Goal: Use online tool/utility

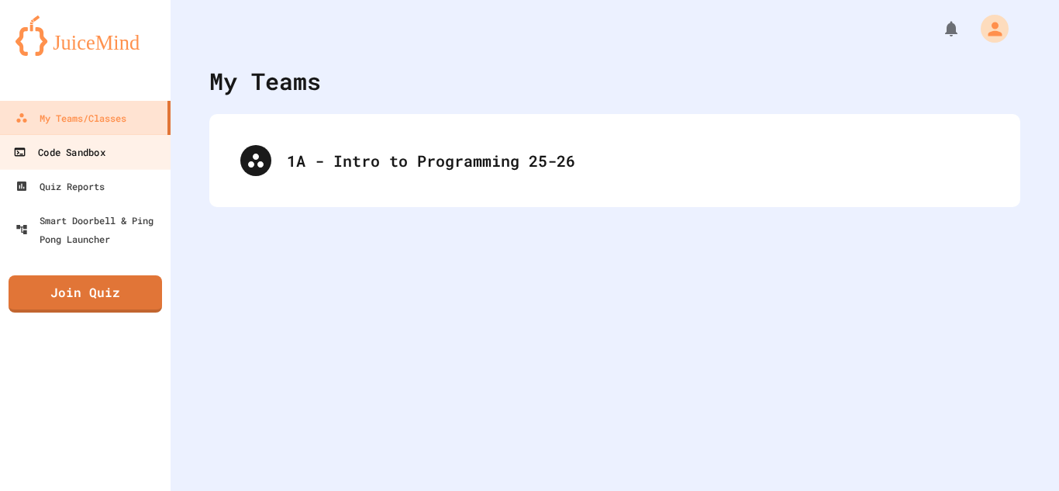
click at [55, 162] on link "Code Sandbox" at bounding box center [86, 151] width 176 height 35
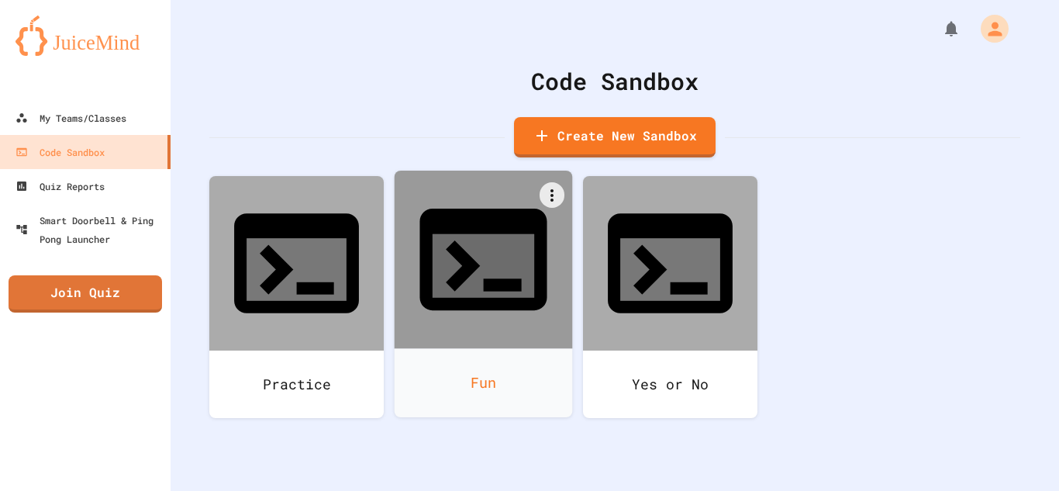
click at [427, 348] on div "Fun" at bounding box center [483, 382] width 178 height 69
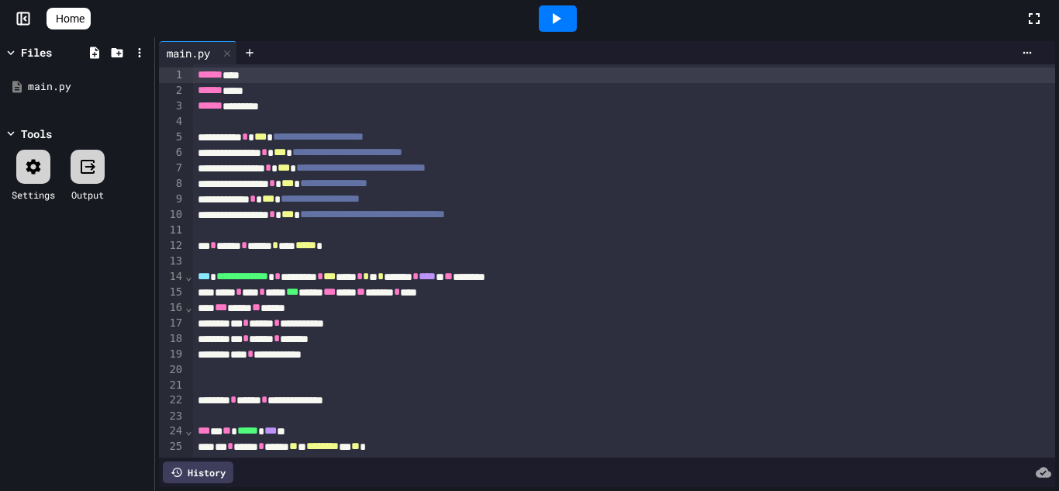
click at [557, 12] on icon at bounding box center [555, 18] width 19 height 19
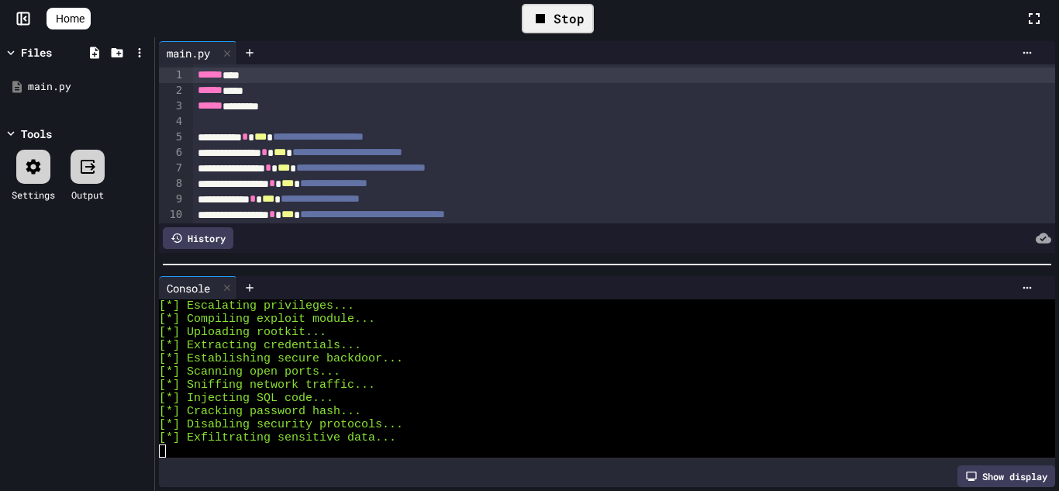
scroll to position [105, 0]
click at [574, 11] on div "Stop" at bounding box center [558, 18] width 72 height 29
